Goal: Information Seeking & Learning: Learn about a topic

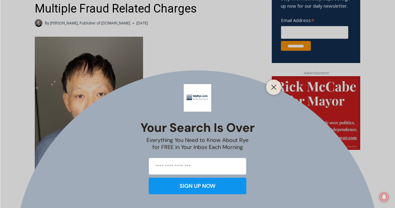
scroll to position [246, 0]
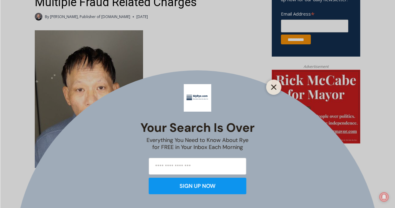
click at [273, 86] on line "Close" at bounding box center [274, 87] width 4 height 4
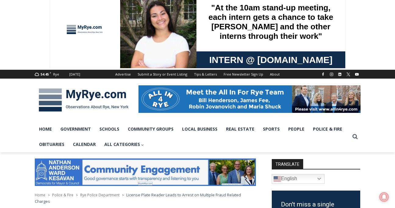
scroll to position [11, 0]
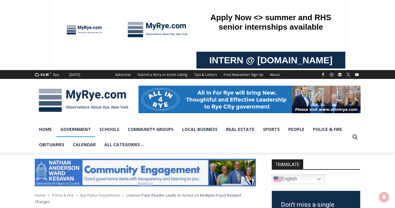
click at [75, 127] on link "Government" at bounding box center [75, 128] width 39 height 15
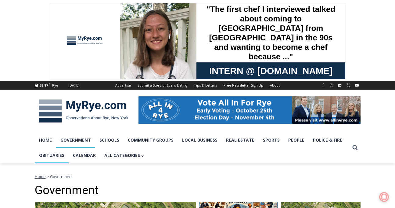
click at [50, 154] on link "Obituaries" at bounding box center [52, 154] width 34 height 15
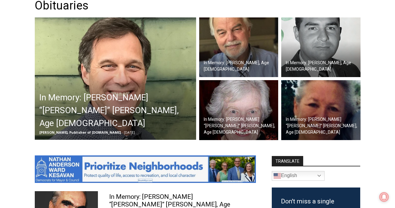
scroll to position [185, 0]
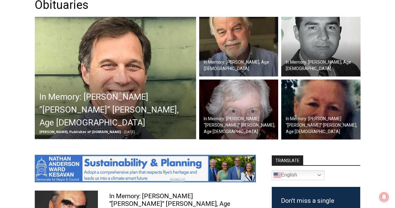
click at [65, 109] on h2 "In Memory: [PERSON_NAME] “[PERSON_NAME]” [PERSON_NAME], Age [DEMOGRAPHIC_DATA]" at bounding box center [116, 109] width 155 height 38
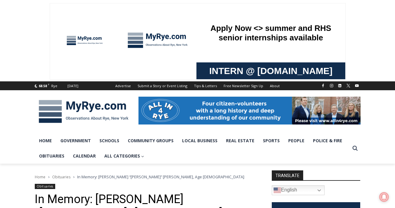
click at [58, 179] on span "Obituaries" at bounding box center [61, 176] width 18 height 5
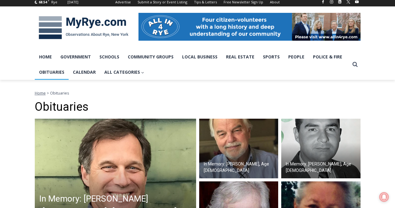
scroll to position [84, 0]
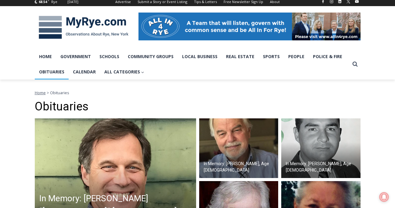
click at [226, 162] on img at bounding box center [238, 148] width 79 height 60
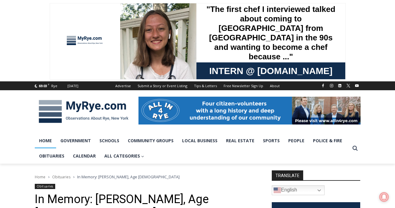
click at [43, 144] on link "Home" at bounding box center [45, 140] width 21 height 15
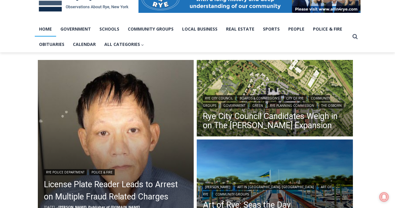
scroll to position [113, 0]
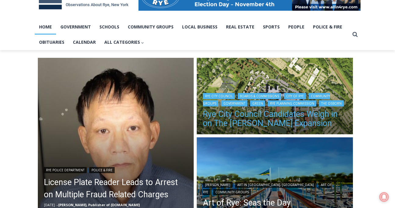
click at [246, 116] on link "Rye City Council Candidates Weigh in on The [PERSON_NAME] Expansion" at bounding box center [275, 118] width 144 height 18
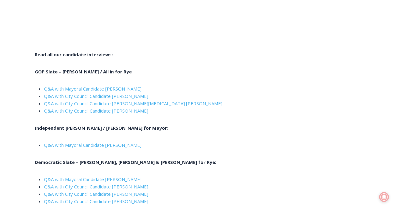
scroll to position [1069, 0]
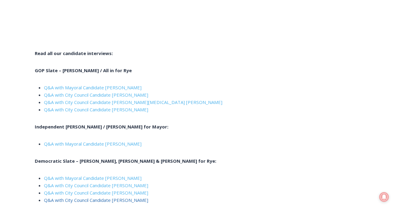
click at [122, 197] on link "Q&A with City Council Candidate [PERSON_NAME]" at bounding box center [96, 200] width 104 height 6
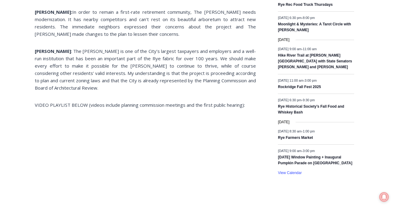
scroll to position [878, 0]
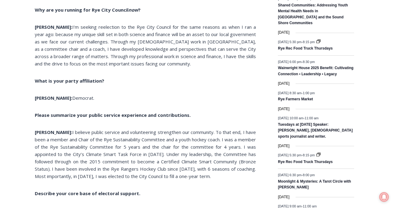
scroll to position [804, 0]
